Goal: Transaction & Acquisition: Obtain resource

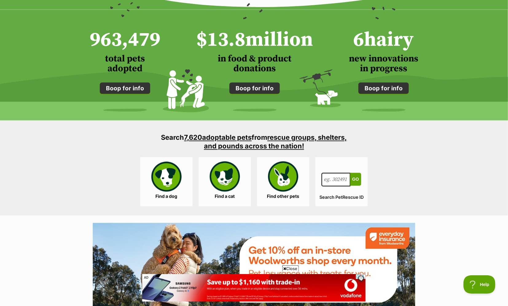
scroll to position [475, 0]
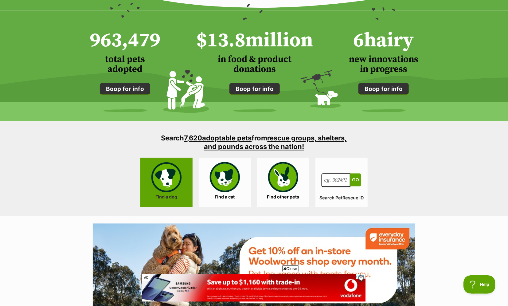
click at [180, 186] on link "Find a dog" at bounding box center [166, 182] width 52 height 49
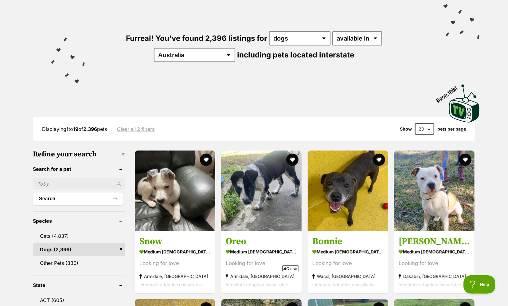
click at [93, 247] on link "Dogs (2,396)" at bounding box center [79, 249] width 92 height 13
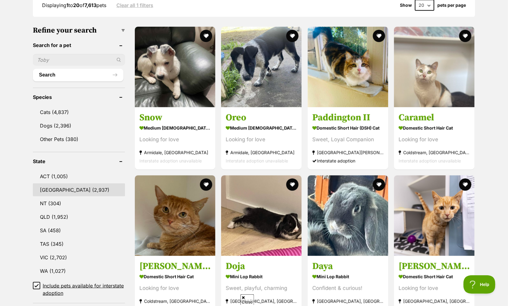
click at [95, 186] on link "[GEOGRAPHIC_DATA] (2,937)" at bounding box center [79, 189] width 92 height 13
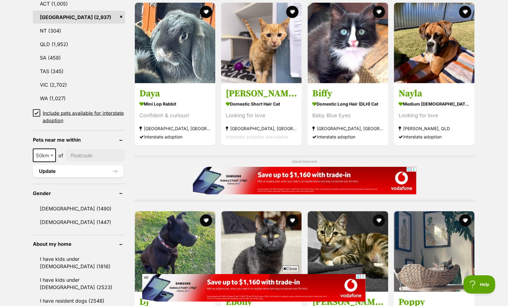
click at [76, 157] on input"] "postcode" at bounding box center [95, 155] width 59 height 12
type input"] "2017"
click at [106, 167] on button "Update" at bounding box center [78, 171] width 91 height 12
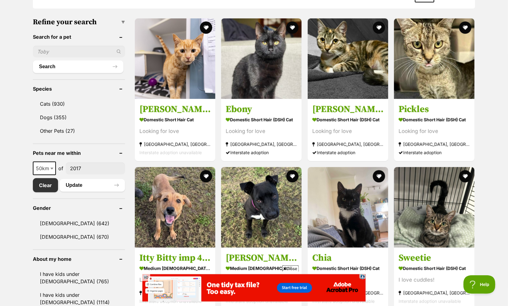
scroll to position [60, 0]
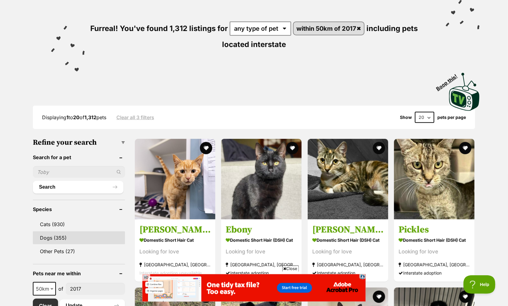
click at [74, 238] on link "Dogs (355)" at bounding box center [79, 237] width 92 height 13
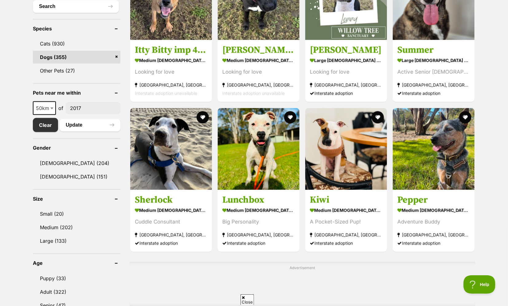
scroll to position [241, 0]
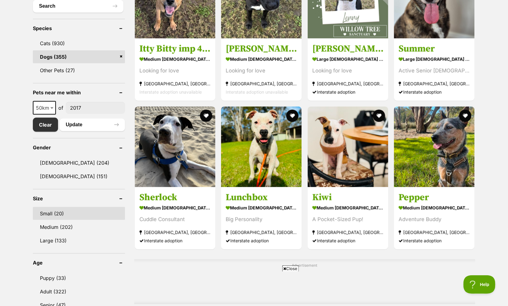
click at [89, 211] on link "Small (20)" at bounding box center [79, 213] width 92 height 13
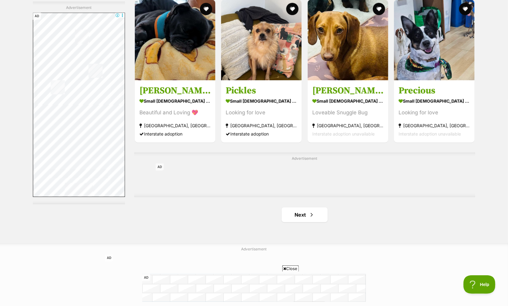
scroll to position [916, 0]
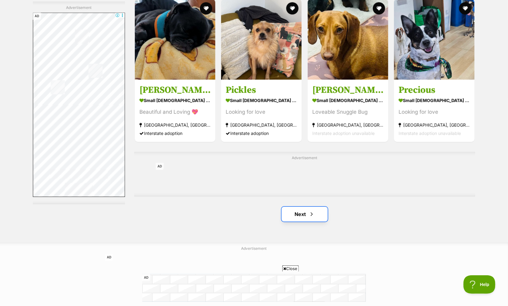
click at [320, 213] on link "Next" at bounding box center [304, 214] width 46 height 15
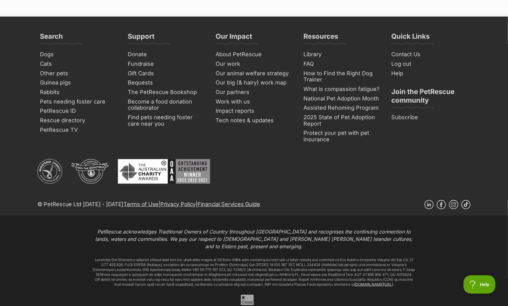
scroll to position [1212, 0]
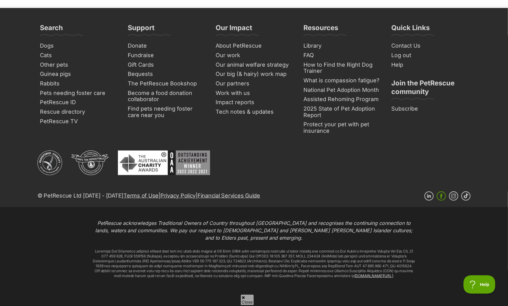
click at [442, 191] on link "Facebook" at bounding box center [440, 195] width 9 height 9
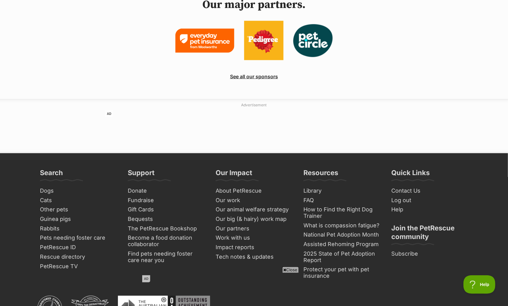
scroll to position [1703, 0]
